Goal: Transaction & Acquisition: Book appointment/travel/reservation

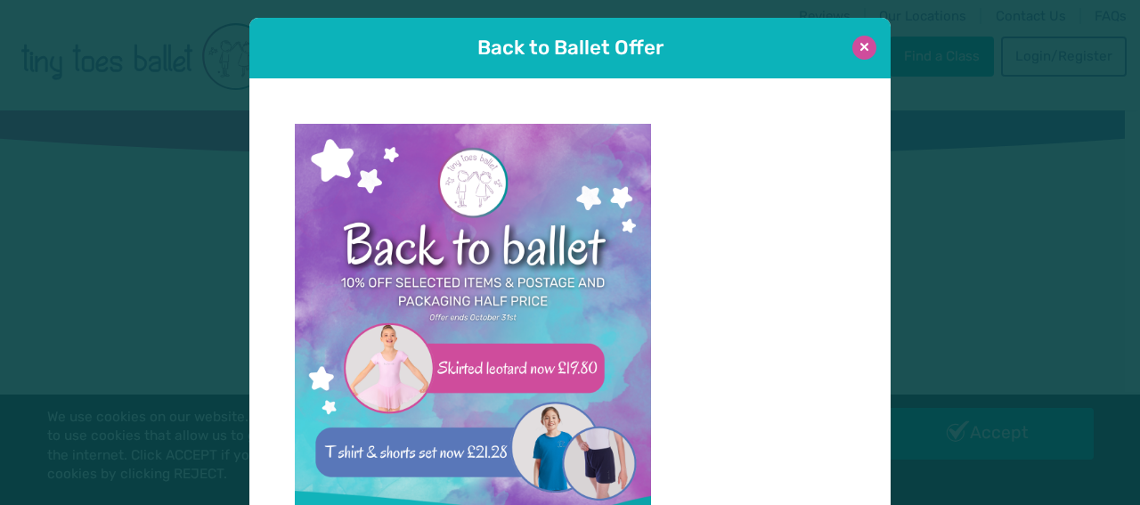
click at [856, 47] on button at bounding box center [864, 48] width 24 height 24
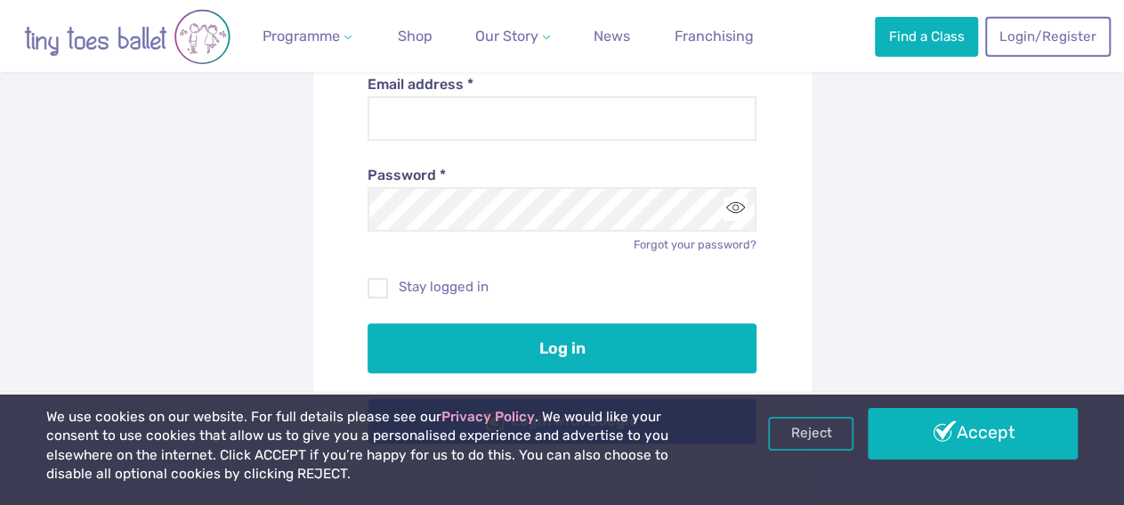
scroll to position [278, 0]
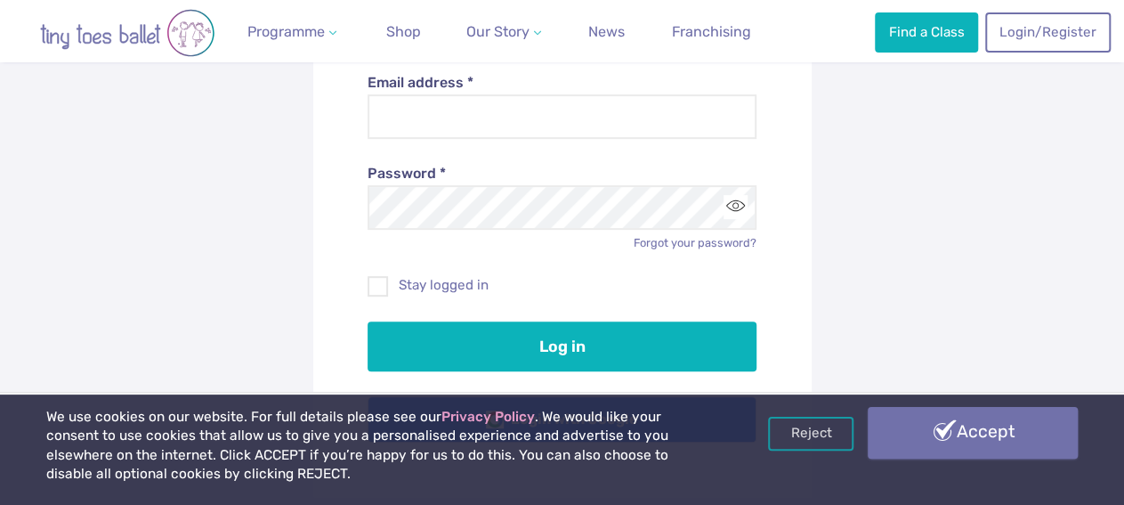
click at [953, 427] on link "Accept" at bounding box center [973, 433] width 210 height 52
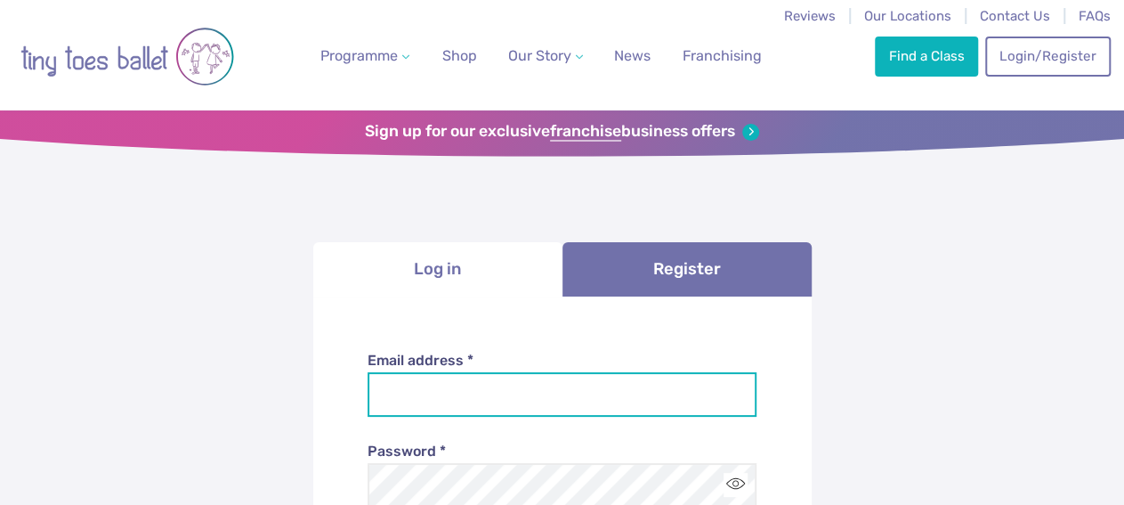
click at [574, 396] on input "Email address *" at bounding box center [562, 394] width 389 height 45
type input "**********"
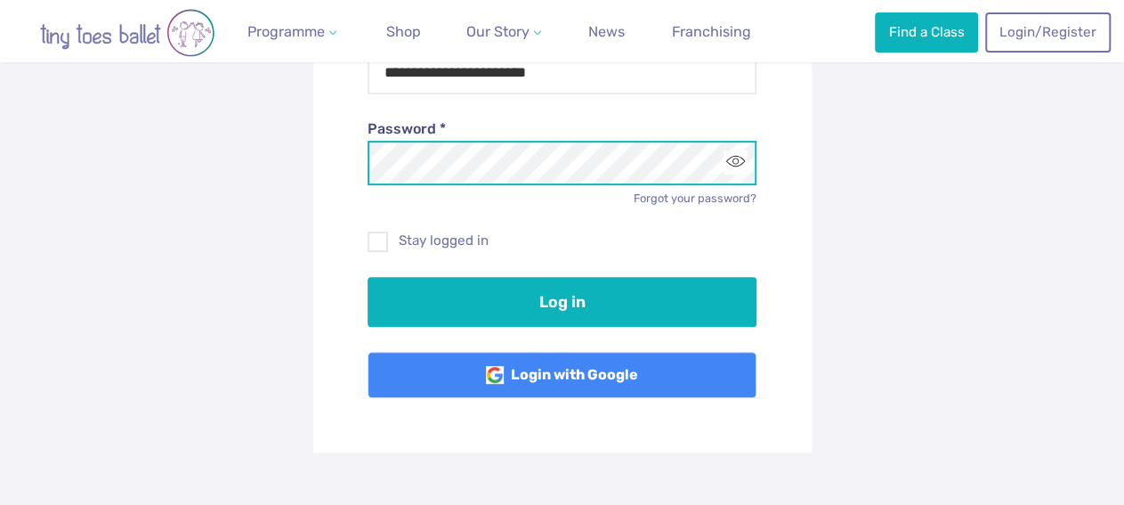
scroll to position [370, 0]
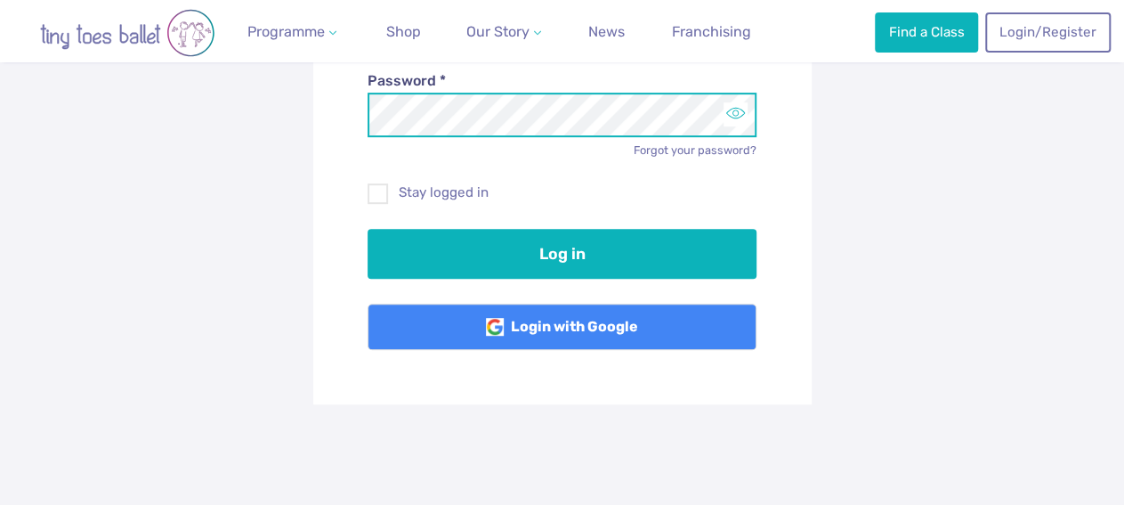
click at [740, 117] on button "Toggle password visibility" at bounding box center [736, 114] width 24 height 24
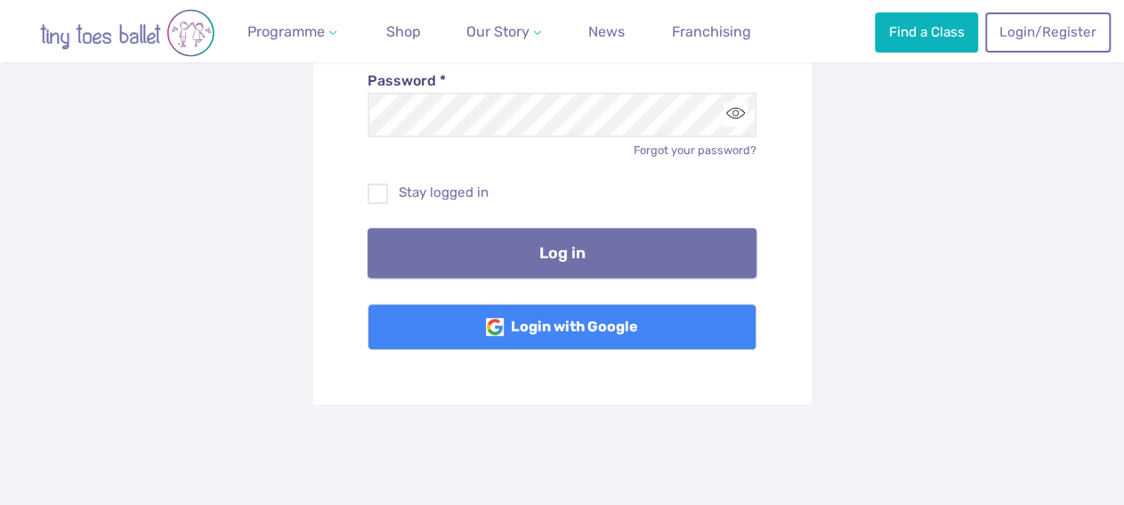
click at [659, 250] on button "Log in" at bounding box center [562, 253] width 389 height 50
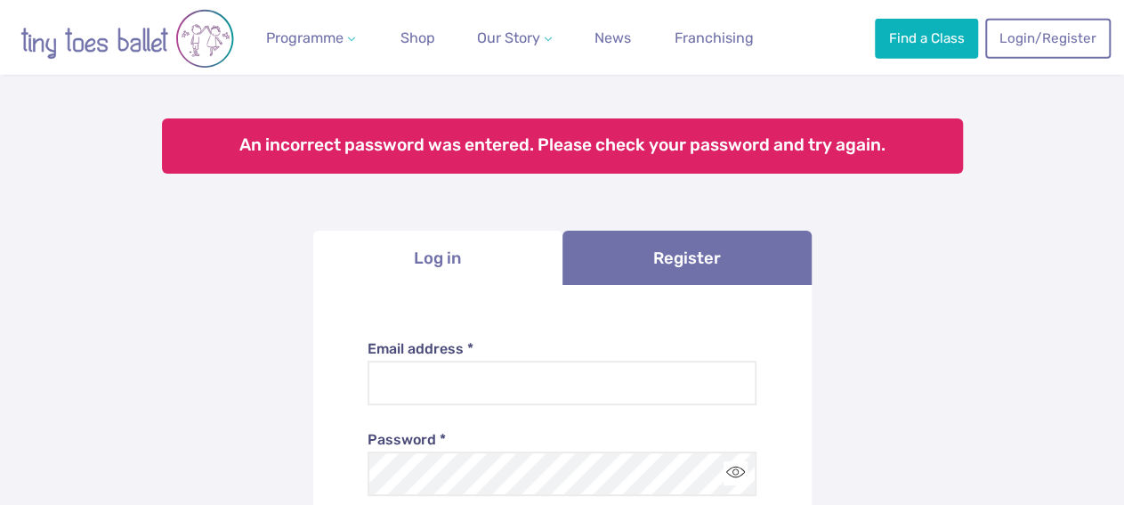
scroll to position [185, 0]
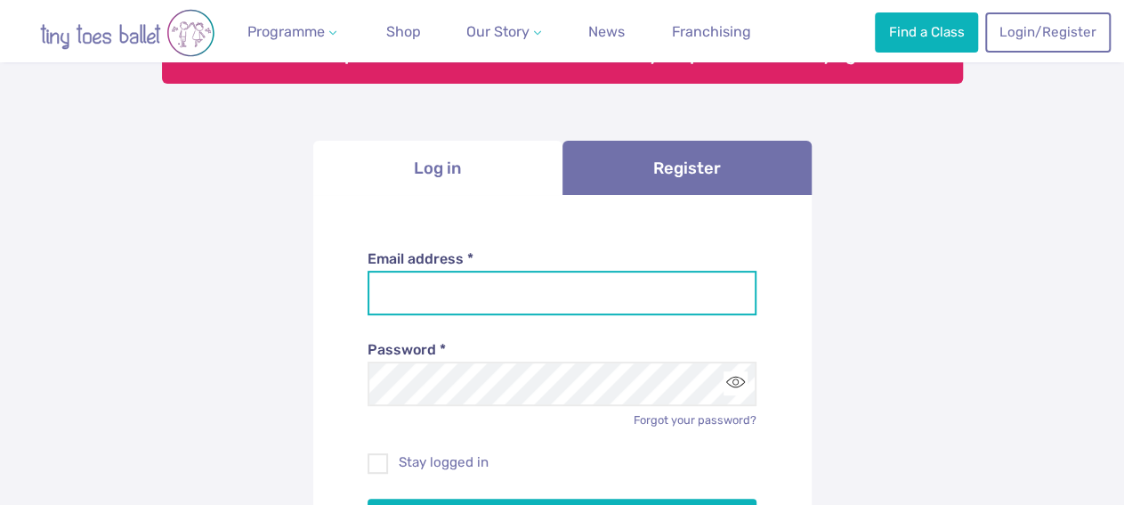
click at [514, 289] on input "Email address *" at bounding box center [562, 293] width 389 height 45
type input "**********"
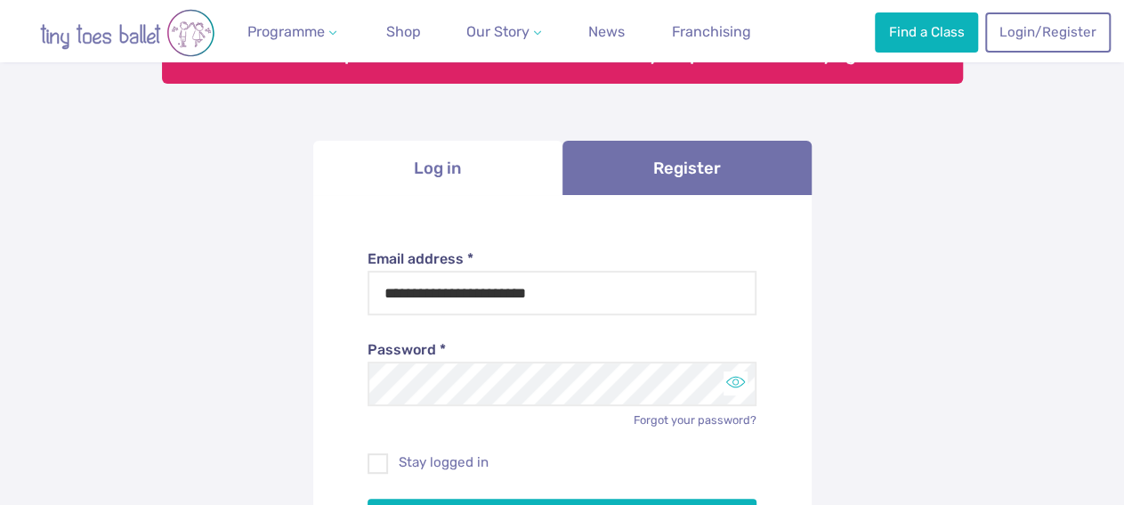
click at [741, 385] on button "Toggle password visibility" at bounding box center [736, 383] width 24 height 24
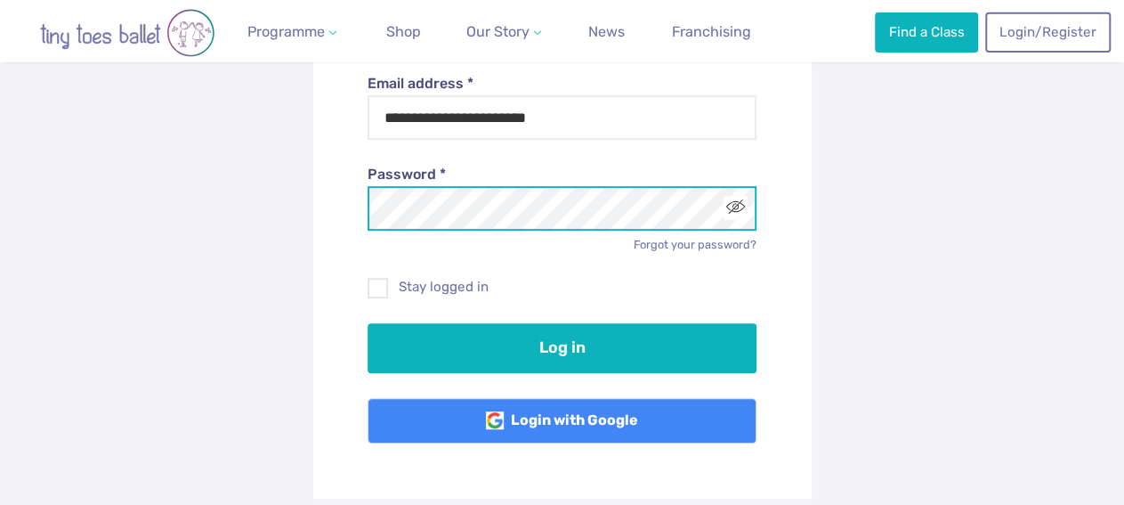
scroll to position [370, 0]
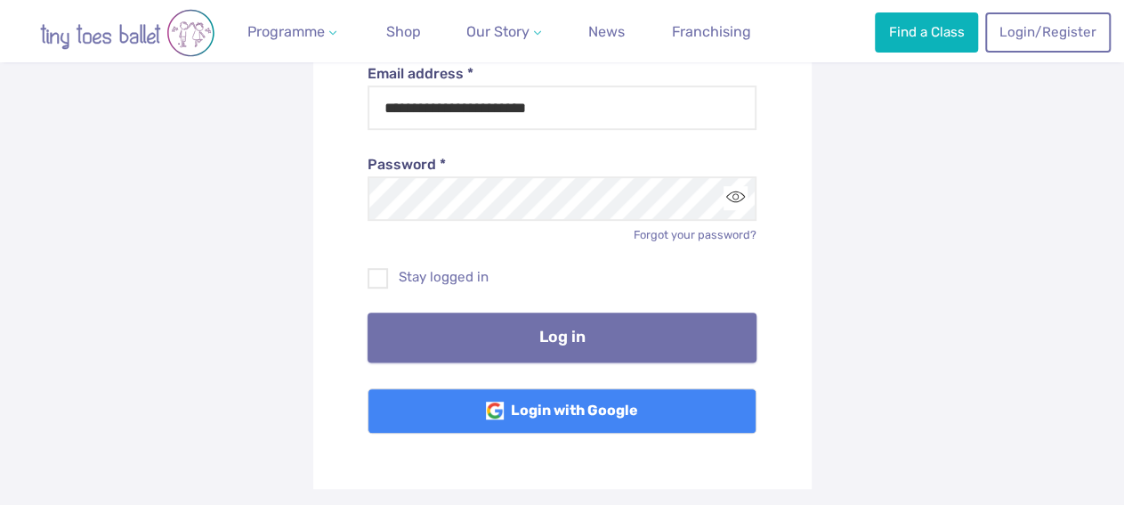
click at [638, 356] on button "Log in" at bounding box center [562, 337] width 389 height 50
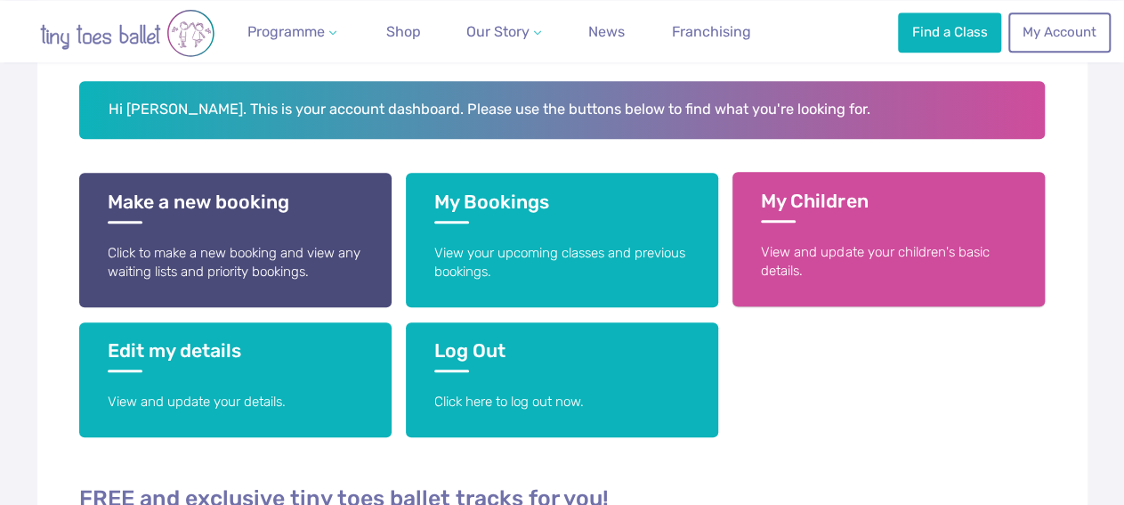
scroll to position [370, 0]
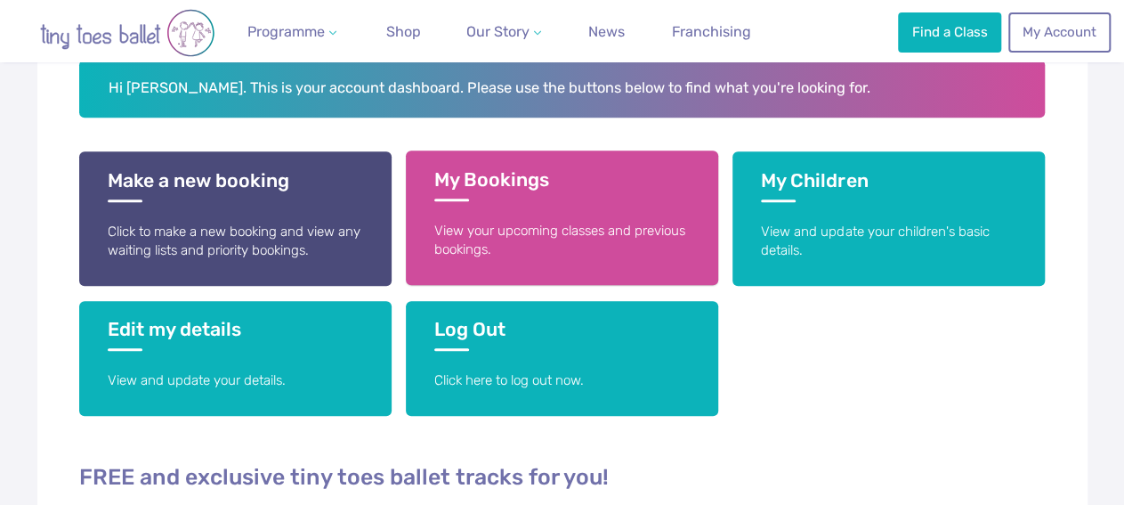
click at [544, 190] on h3 "My Bookings" at bounding box center [562, 184] width 256 height 33
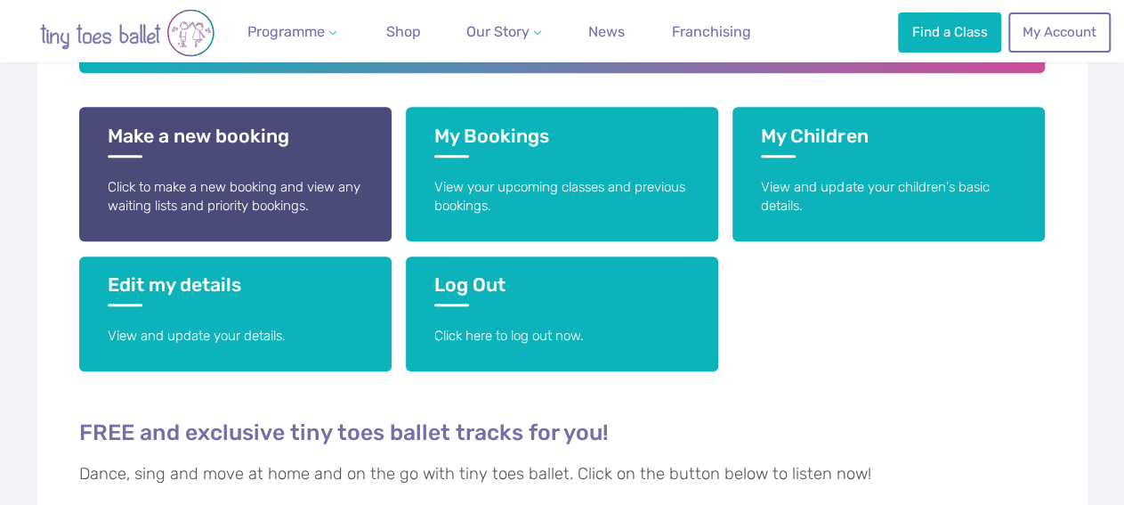
scroll to position [370, 0]
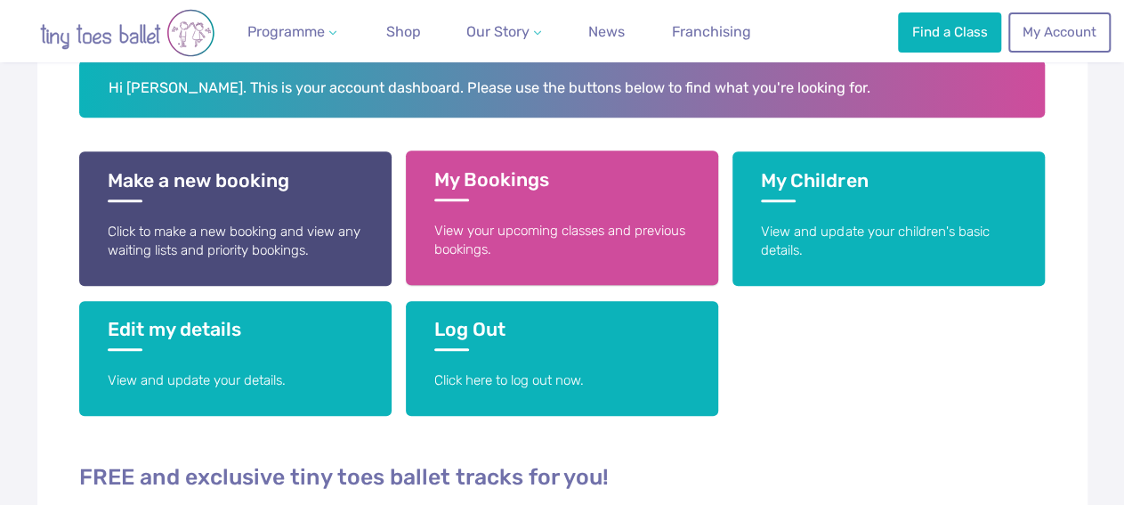
click at [517, 197] on h3 "My Bookings" at bounding box center [562, 184] width 256 height 33
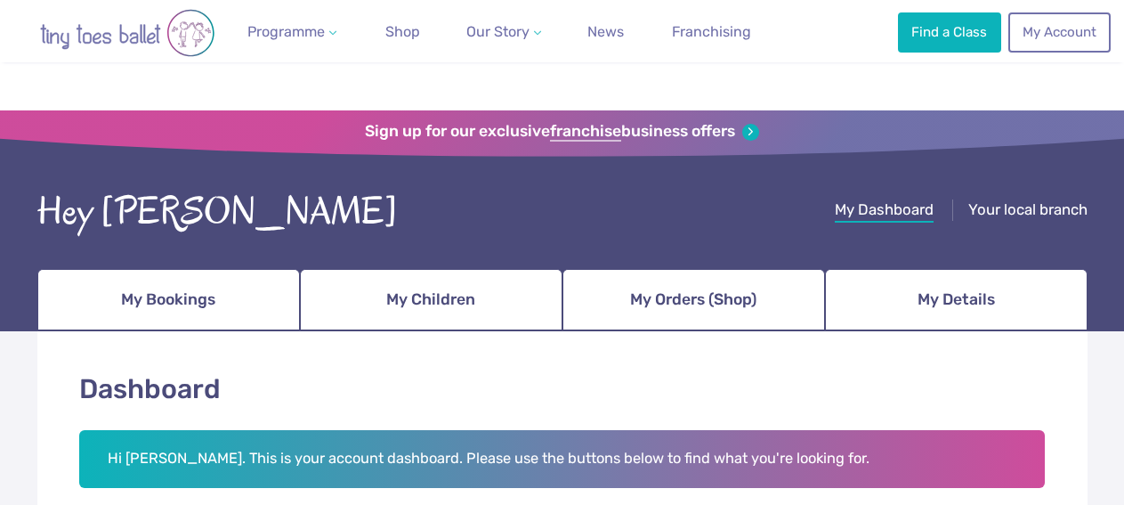
scroll to position [370, 0]
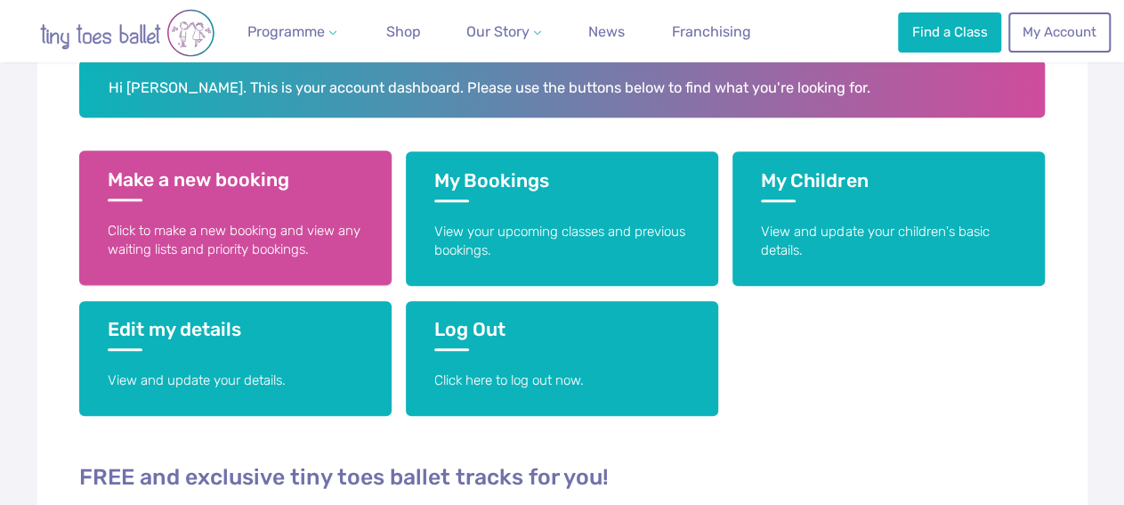
click at [277, 223] on p "Click to make a new booking and view any waiting lists and priority bookings." at bounding box center [236, 241] width 256 height 38
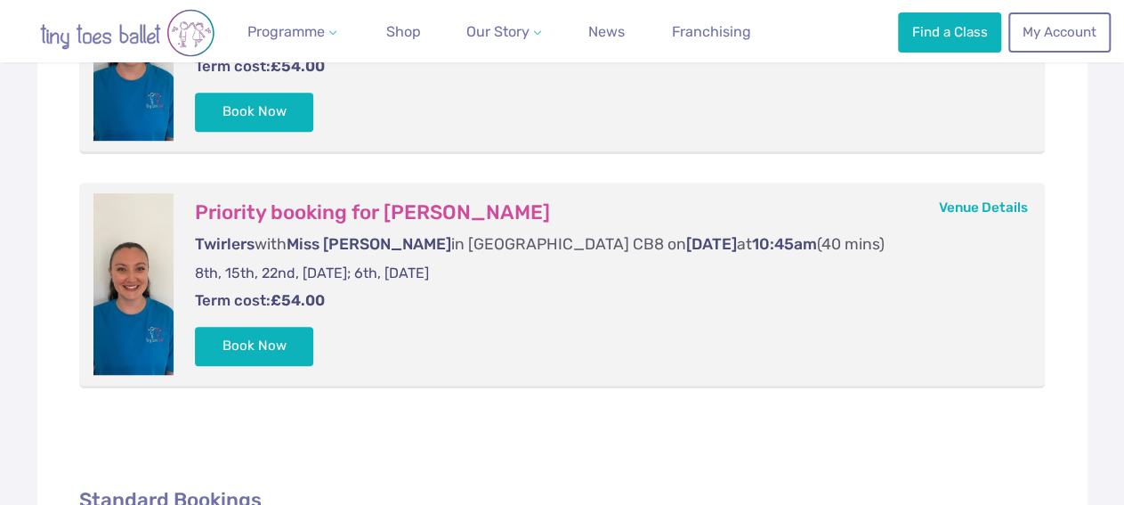
scroll to position [463, 0]
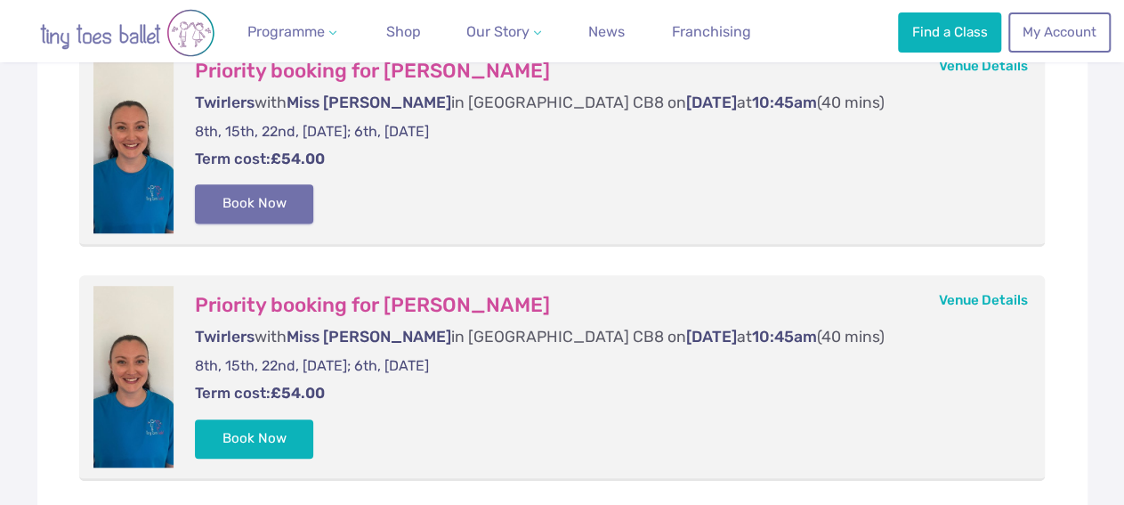
click at [251, 202] on button "Book Now" at bounding box center [254, 203] width 119 height 39
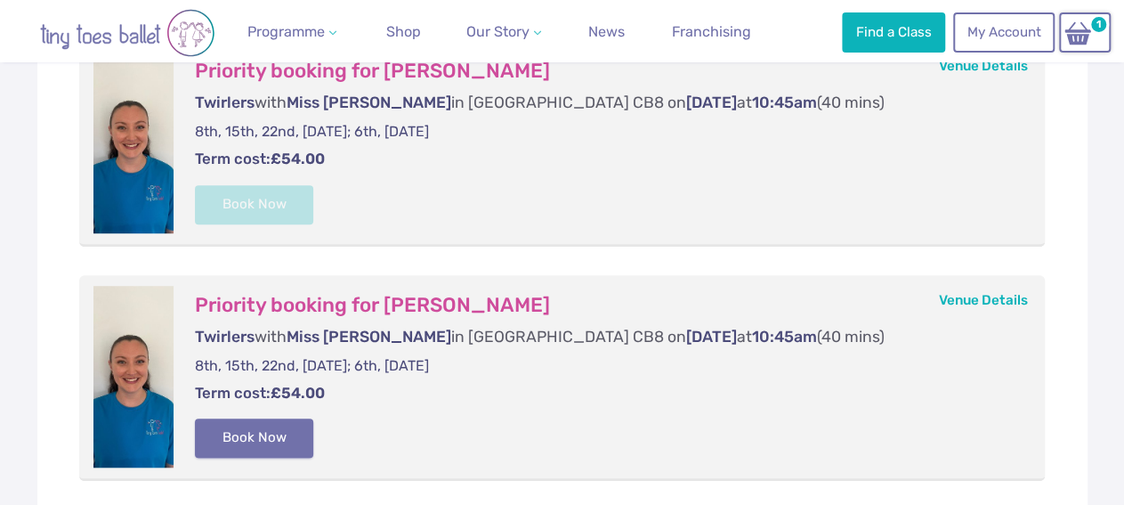
click at [252, 439] on button "Book Now" at bounding box center [254, 437] width 119 height 39
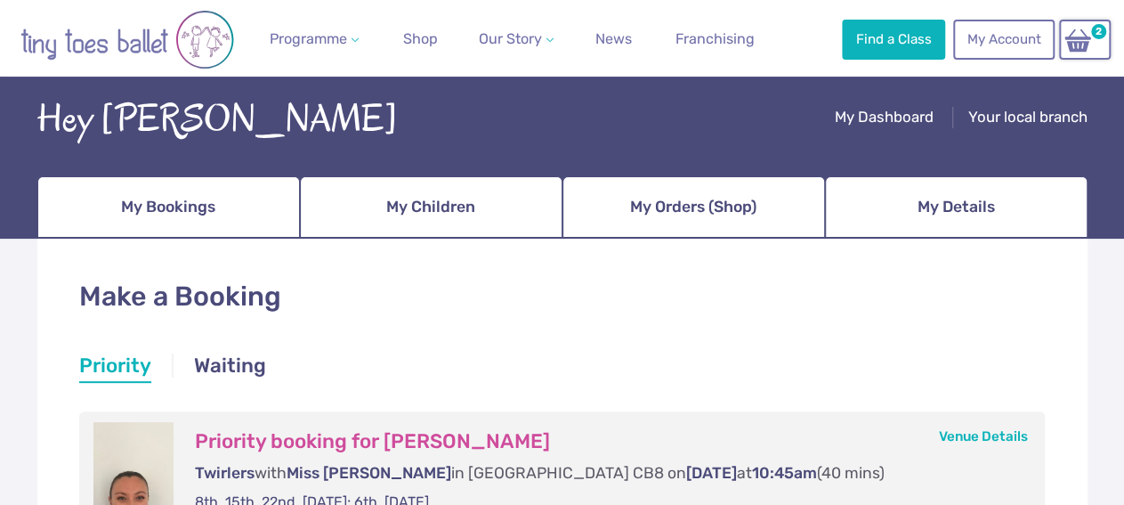
scroll to position [0, 0]
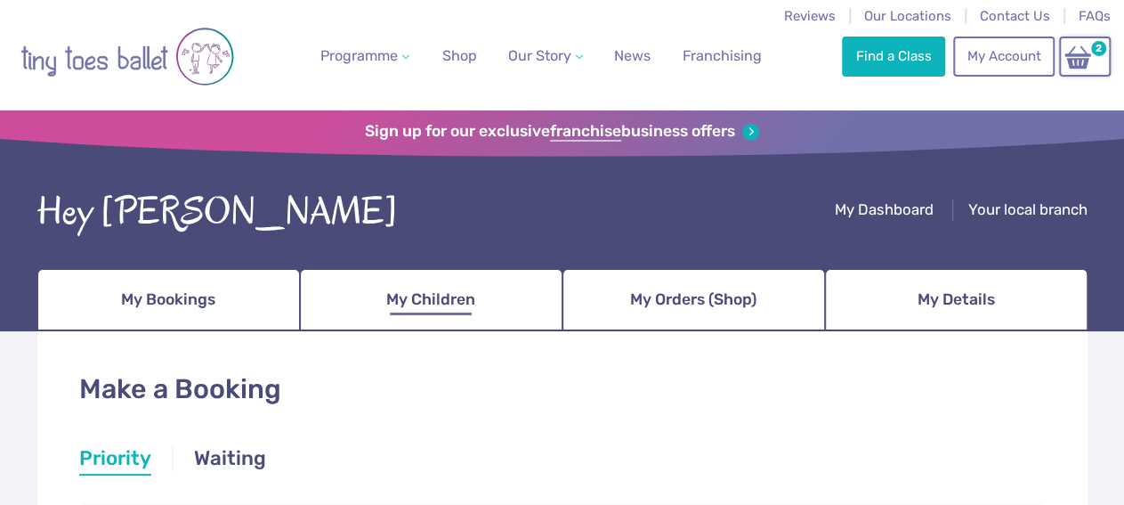
click at [473, 293] on span "My Children" at bounding box center [430, 299] width 89 height 31
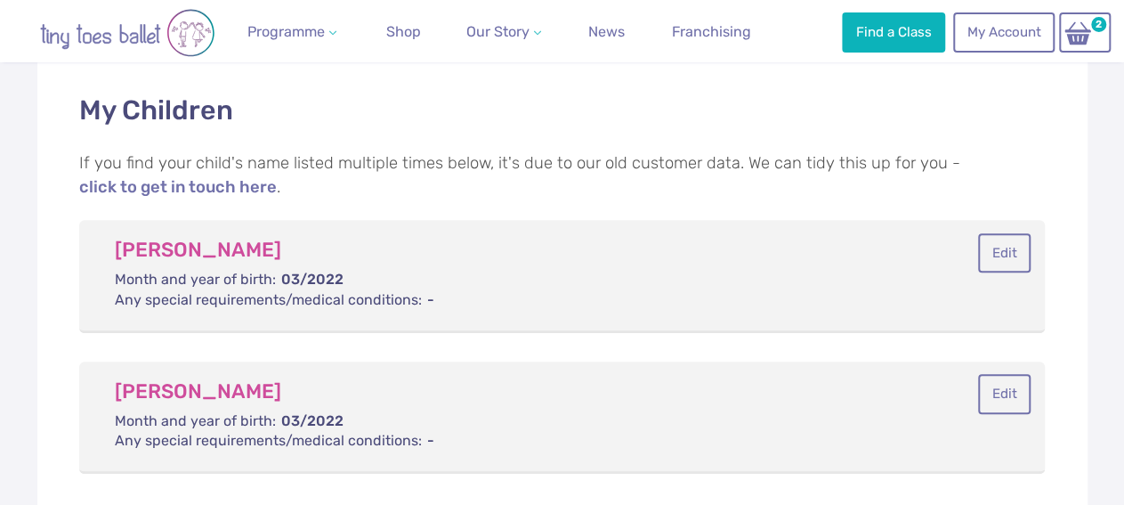
scroll to position [278, 0]
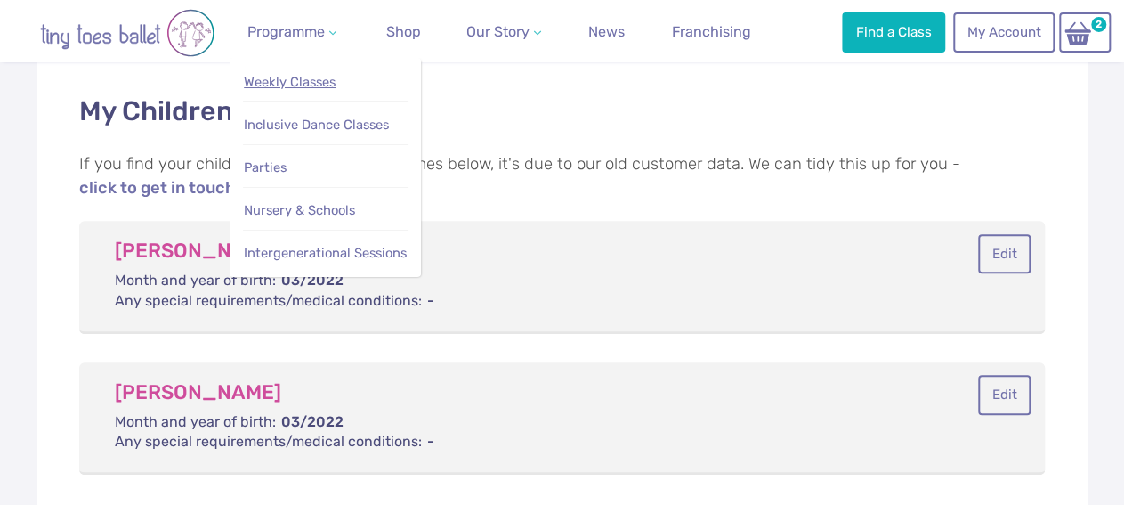
click at [289, 74] on link "Weekly Classes" at bounding box center [326, 82] width 166 height 33
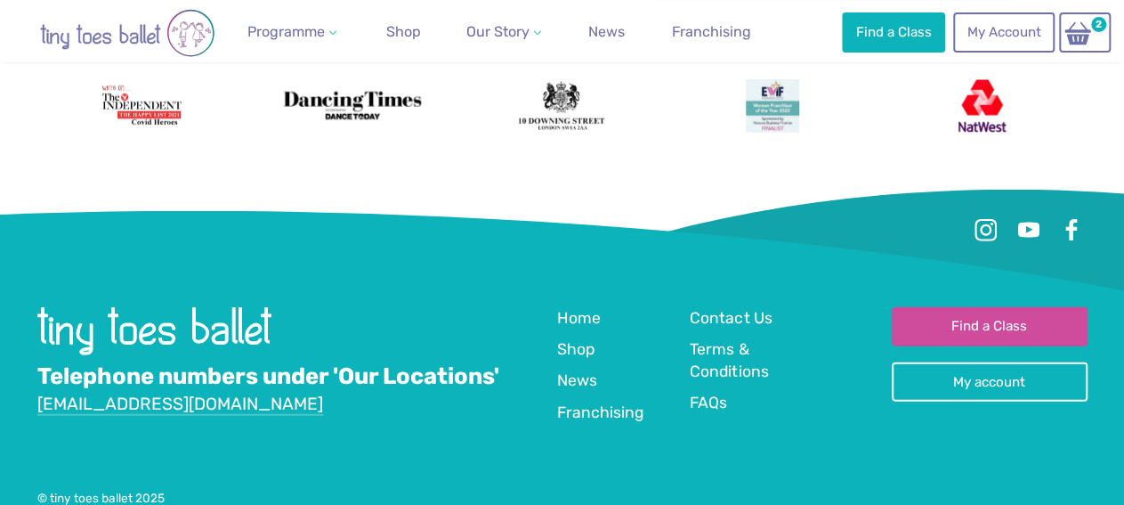
scroll to position [5741, 0]
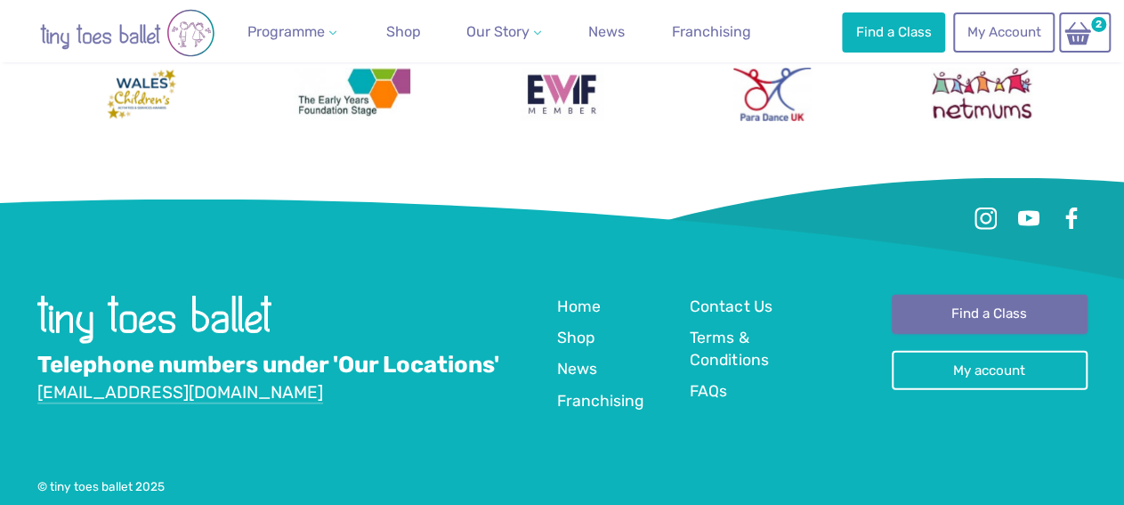
click at [977, 295] on link "Find a Class" at bounding box center [990, 314] width 196 height 39
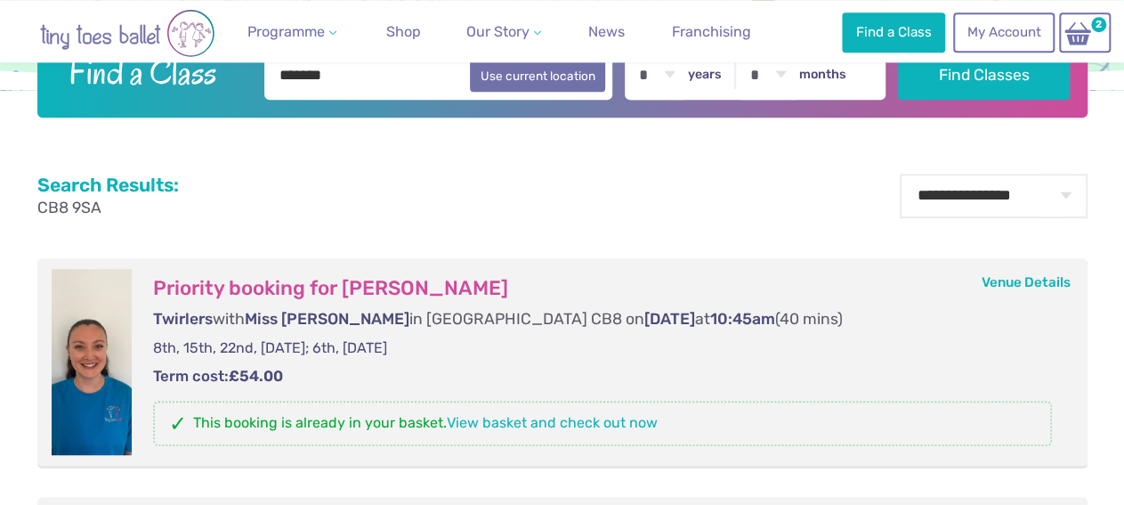
scroll to position [185, 0]
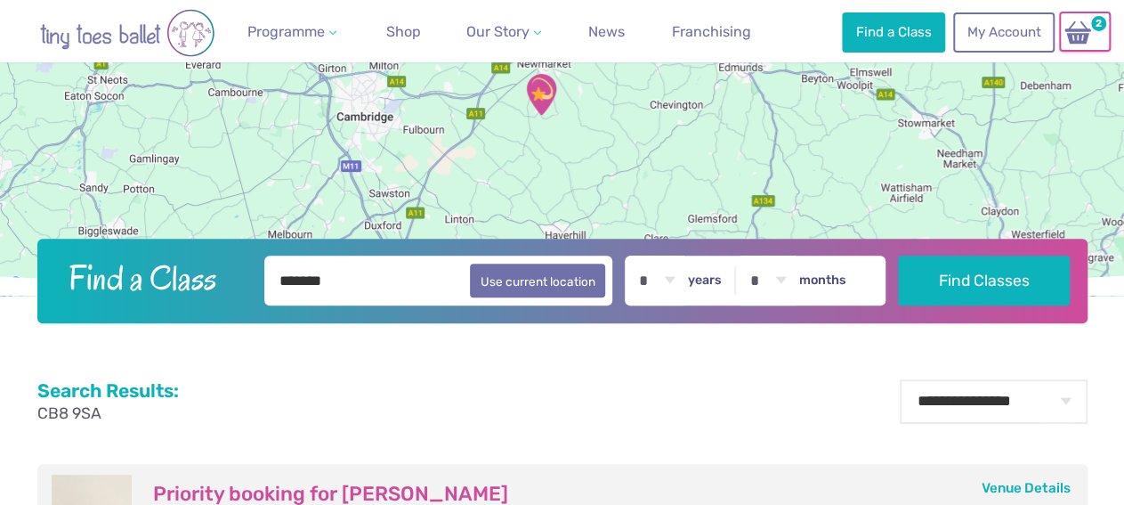
click at [1077, 23] on img at bounding box center [1078, 33] width 34 height 26
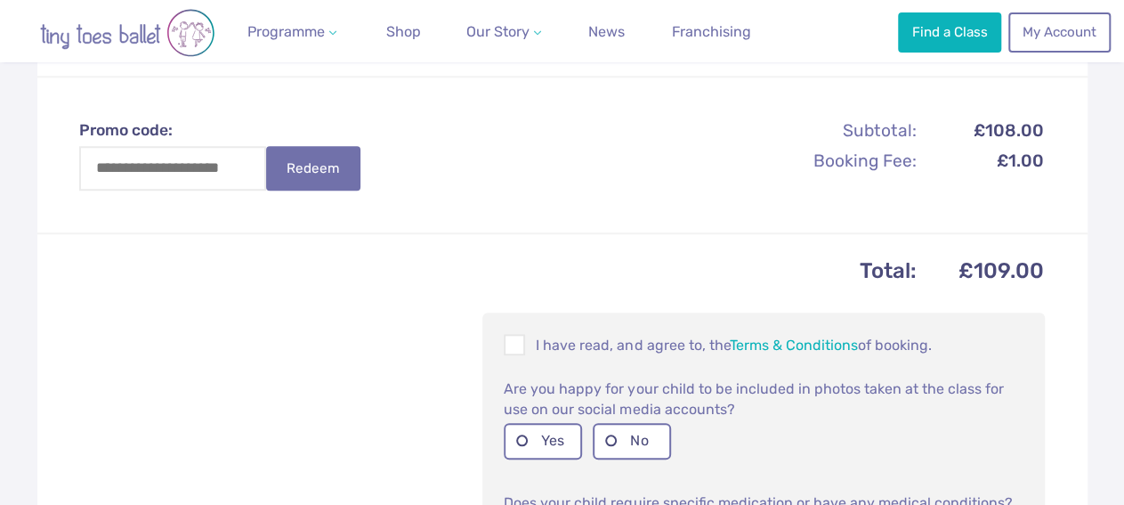
scroll to position [833, 0]
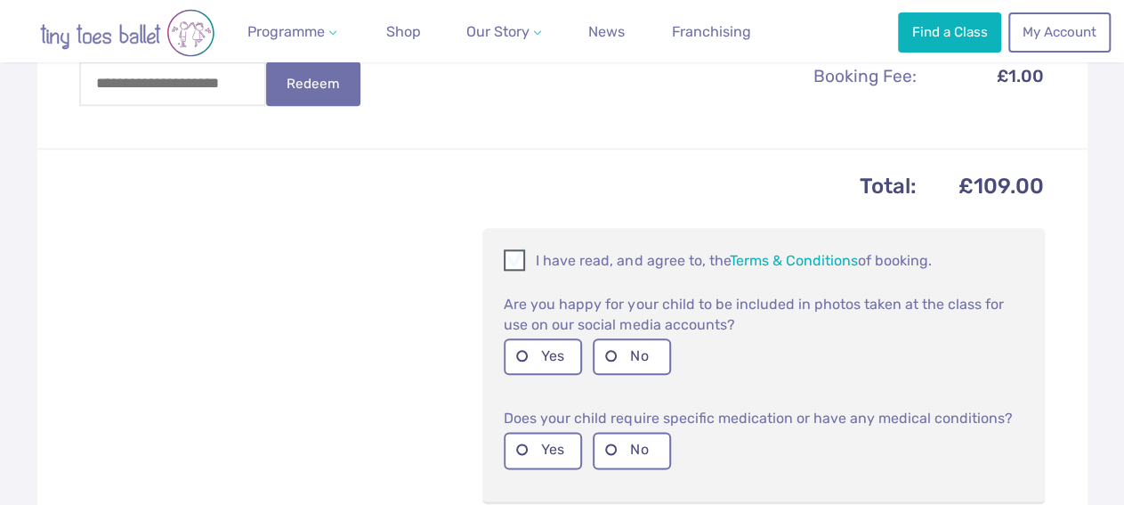
click at [517, 272] on span at bounding box center [516, 263] width 20 height 17
click at [519, 368] on label "Yes" at bounding box center [543, 356] width 78 height 37
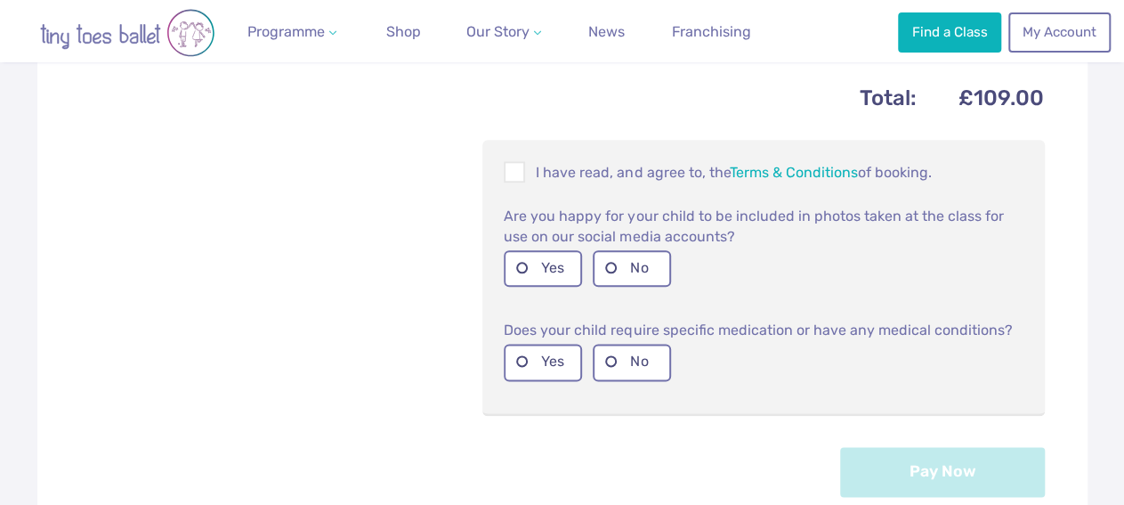
scroll to position [926, 0]
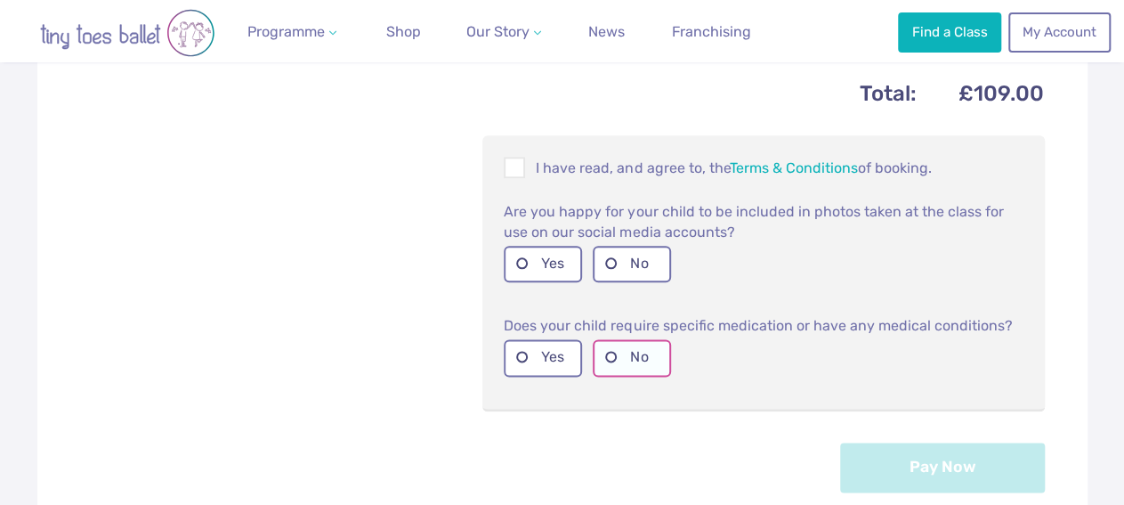
drag, startPoint x: 613, startPoint y: 364, endPoint x: 621, endPoint y: 369, distance: 9.6
click at [613, 365] on label "No" at bounding box center [632, 357] width 78 height 37
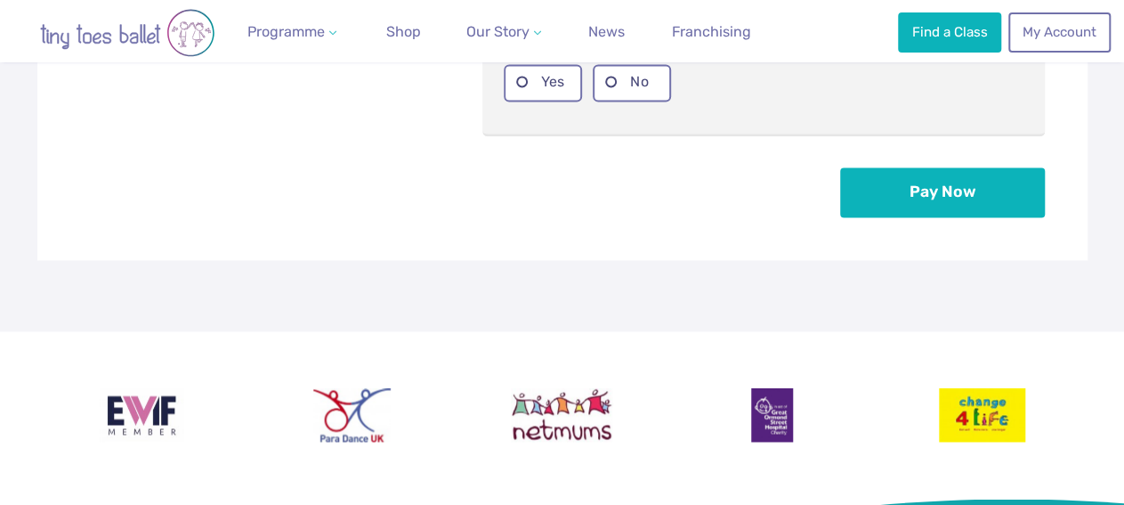
scroll to position [1204, 0]
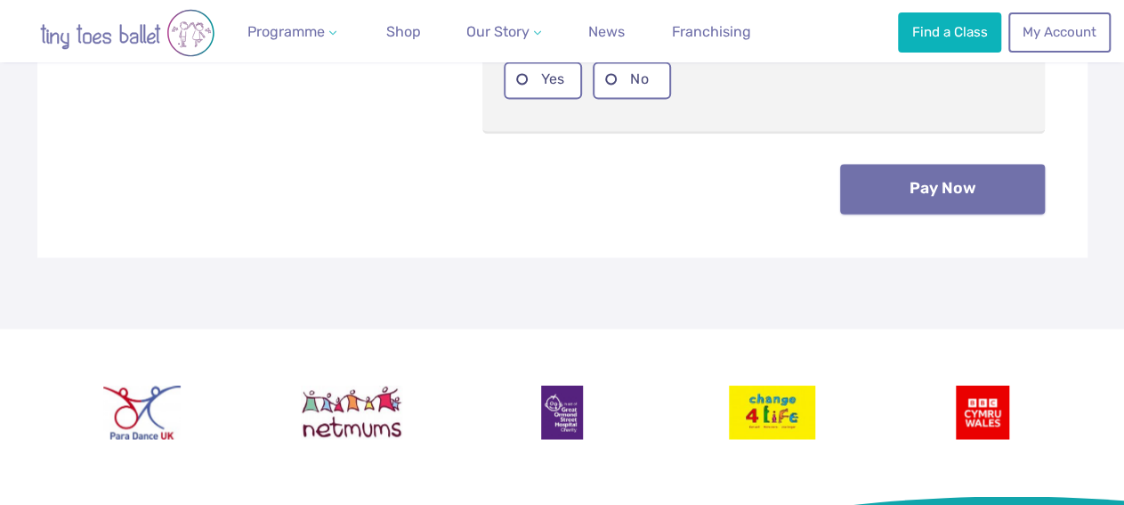
click at [954, 202] on button "Pay Now" at bounding box center [942, 189] width 205 height 50
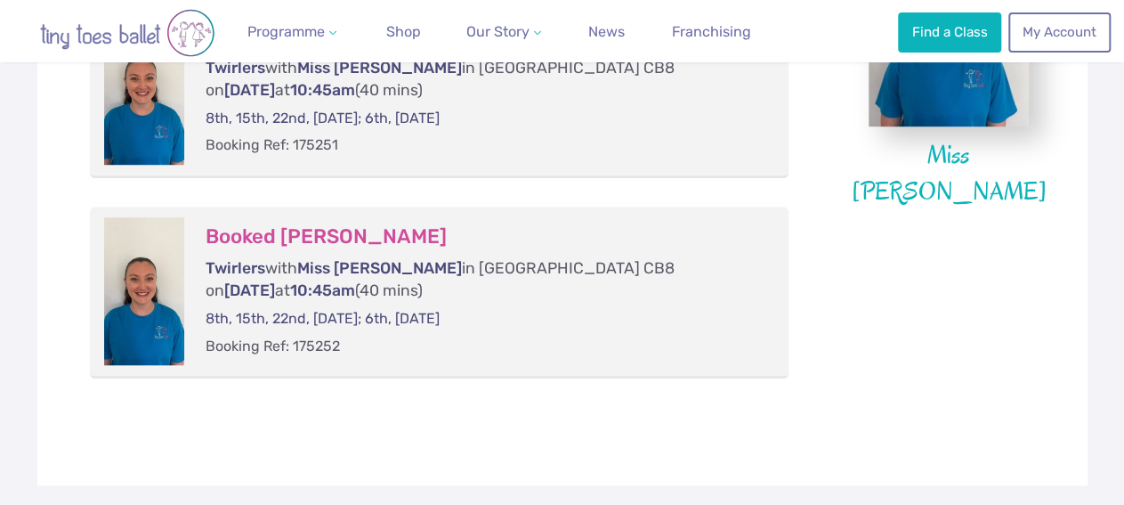
scroll to position [648, 0]
